Goal: Find specific page/section: Find specific page/section

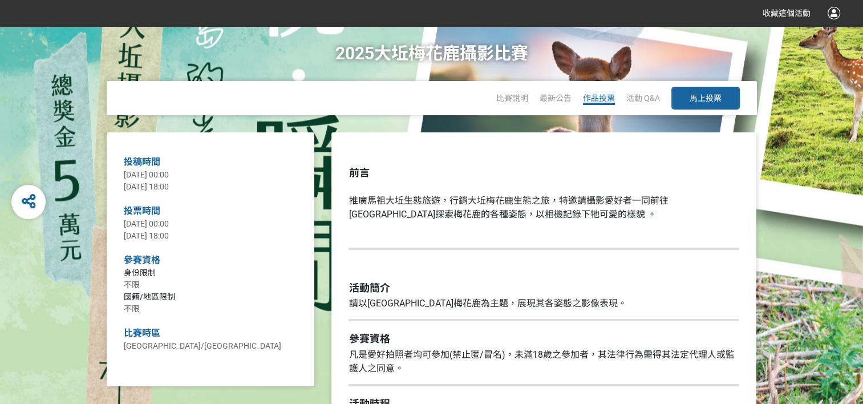
click at [583, 96] on span "作品投票" at bounding box center [599, 98] width 32 height 9
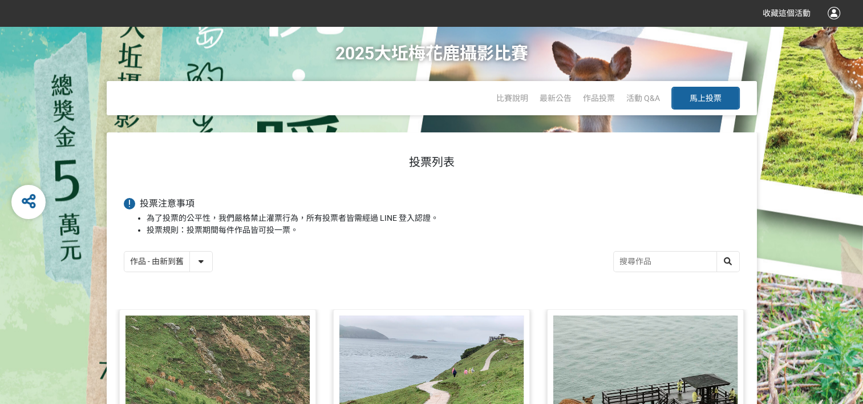
click at [199, 264] on select "作品 - 由新到舊 作品 - 由舊到新 票數 - 由多到少 票數 - 由少到多" at bounding box center [168, 262] width 88 height 20
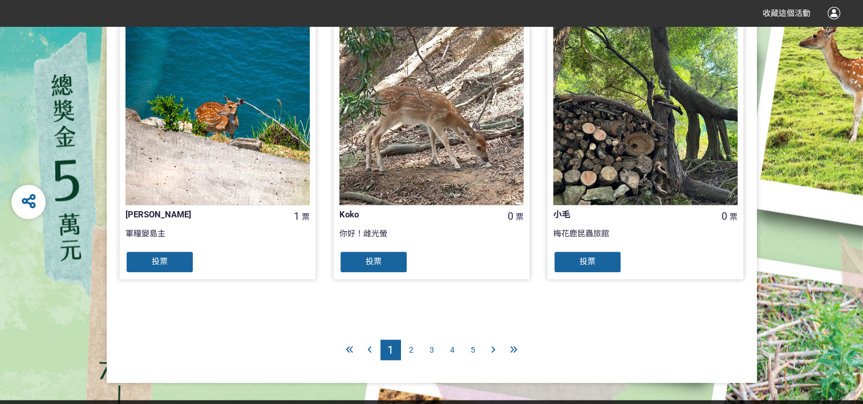
scroll to position [1178, 0]
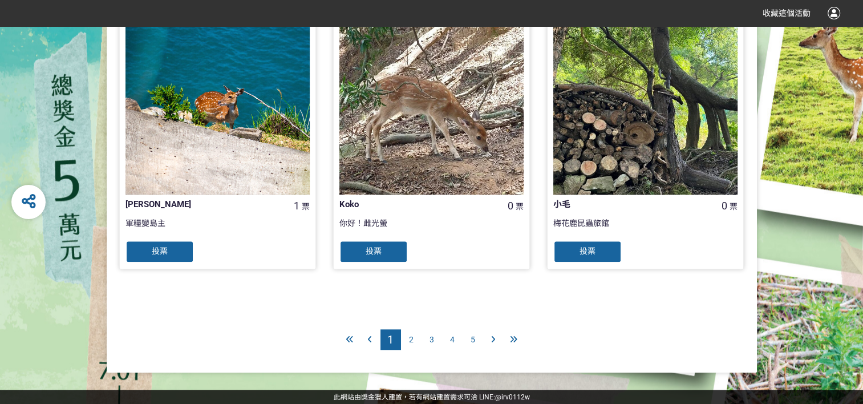
click at [493, 337] on icon at bounding box center [493, 339] width 4 height 8
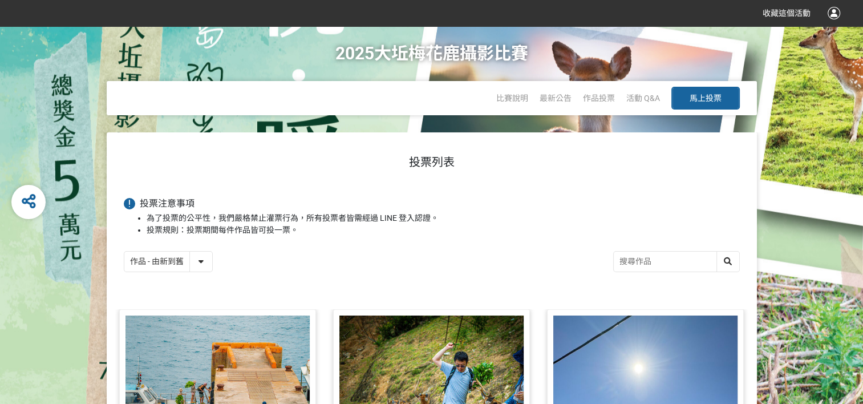
click at [639, 257] on input "search" at bounding box center [676, 262] width 125 height 20
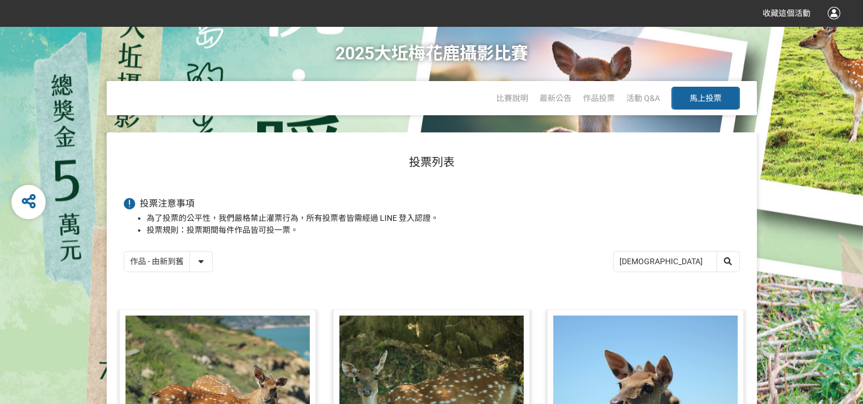
drag, startPoint x: 626, startPoint y: 258, endPoint x: 614, endPoint y: 264, distance: 12.8
click at [614, 264] on div "[DEMOGRAPHIC_DATA]" at bounding box center [676, 261] width 127 height 21
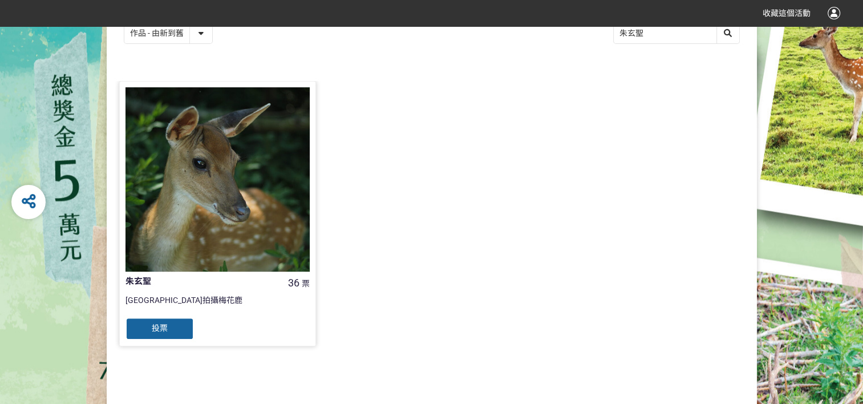
scroll to position [171, 0]
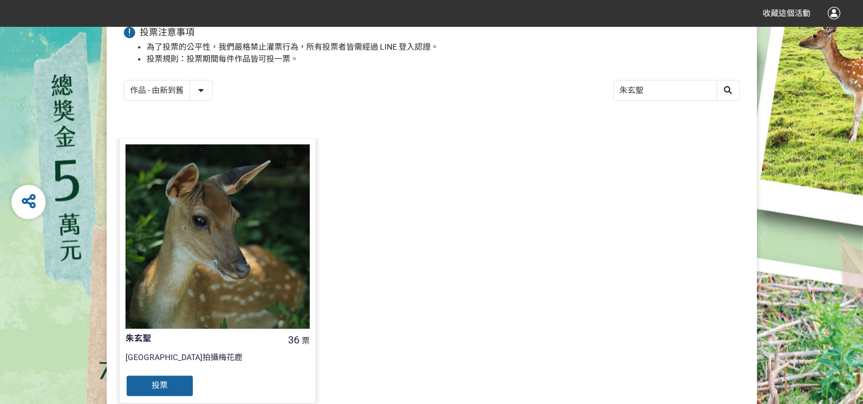
type input "[DEMOGRAPHIC_DATA]"
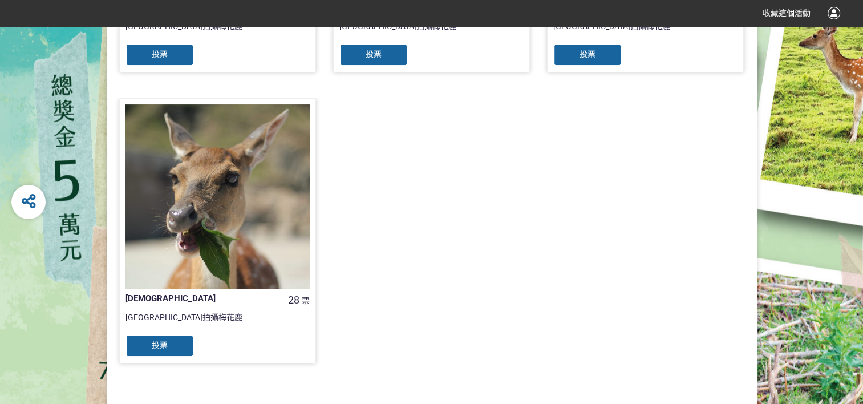
scroll to position [513, 0]
